Goal: Task Accomplishment & Management: Use online tool/utility

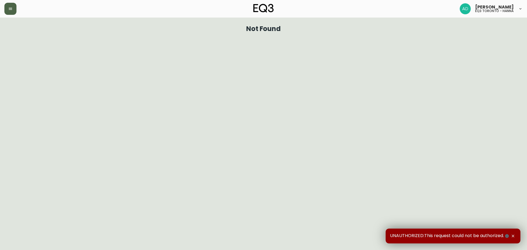
click at [16, 10] on button "button" at bounding box center [10, 9] width 12 height 12
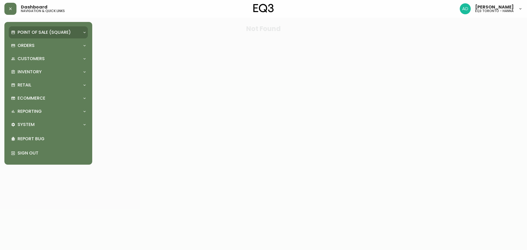
click at [46, 35] on p "Point of Sale (Square)" at bounding box center [44, 32] width 53 height 6
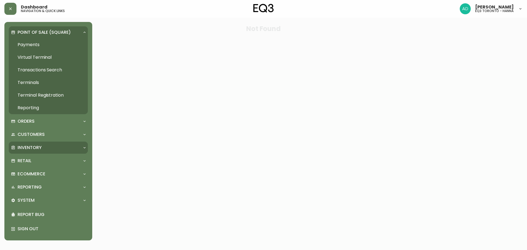
click at [29, 145] on p "Inventory" at bounding box center [30, 148] width 24 height 6
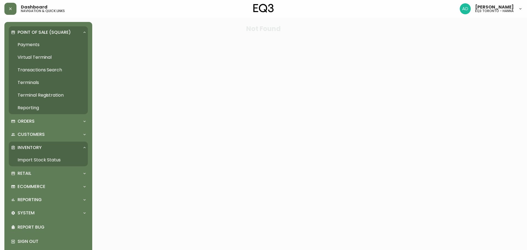
click at [37, 157] on link "Import Stock Status" at bounding box center [48, 160] width 79 height 13
